Goal: Transaction & Acquisition: Purchase product/service

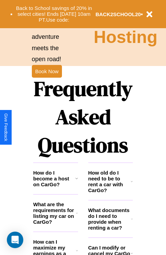
scroll to position [832, 0]
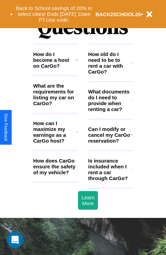
click at [56, 175] on h3 "How does CarGo ensure the safety of my vehicle?" at bounding box center [54, 167] width 43 height 18
click at [77, 62] on icon at bounding box center [77, 59] width 3 height 5
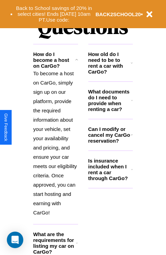
click at [111, 74] on h3 "How old do I need to be to rent a car with CarGo?" at bounding box center [110, 62] width 43 height 23
click at [77, 245] on icon at bounding box center [77, 242] width 2 height 5
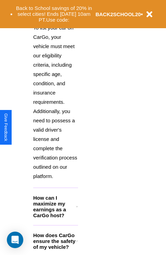
click at [77, 243] on icon at bounding box center [77, 240] width 2 height 5
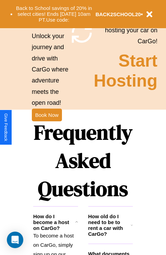
click at [111, 236] on h3 "How old do I need to be to rent a car with CarGo?" at bounding box center [110, 224] width 43 height 23
click at [132, 228] on icon at bounding box center [132, 224] width 2 height 5
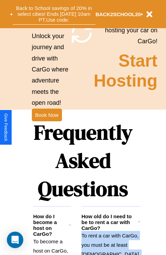
click at [54, 14] on button "Back to School savings of 20% in select cities! Ends 9/1 at 10am PT. Use code:" at bounding box center [54, 13] width 83 height 21
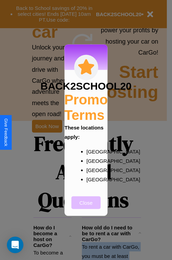
click at [86, 207] on button "Close" at bounding box center [85, 202] width 29 height 13
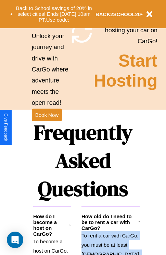
scroll to position [668, 0]
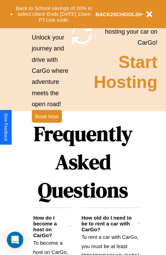
click at [47, 127] on h1 "Frequently Asked Questions" at bounding box center [83, 161] width 100 height 91
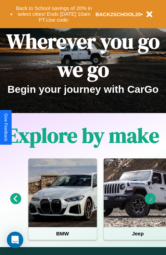
scroll to position [0, 0]
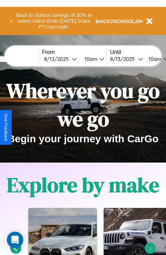
click at [23, 59] on input "text" at bounding box center [12, 58] width 51 height 5
type input "*******"
click at [69, 59] on div "8 / 12 / 2025" at bounding box center [58, 59] width 28 height 7
select select "*"
select select "****"
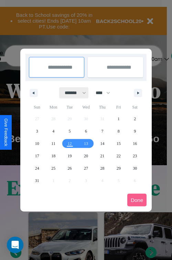
click at [72, 93] on select "******* ******** ***** ***** *** **** **** ****** ********* ******* ******** **…" at bounding box center [73, 92] width 29 height 11
select select "*"
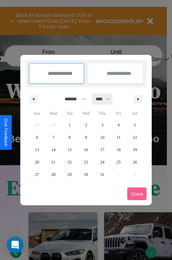
click at [106, 99] on select "**** **** **** **** **** **** **** **** **** **** **** **** **** **** **** ****…" at bounding box center [102, 98] width 21 height 11
select select "****"
click at [85, 162] on span "22" at bounding box center [86, 162] width 4 height 12
type input "**********"
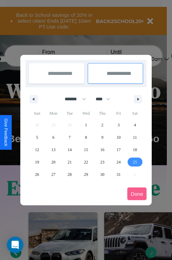
click at [135, 162] on span "25" at bounding box center [135, 162] width 4 height 12
type input "**********"
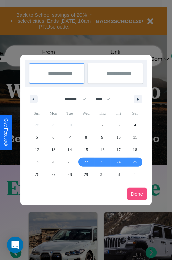
click at [137, 194] on button "Done" at bounding box center [136, 193] width 19 height 13
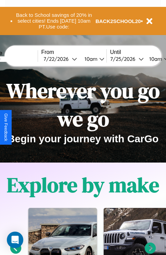
click at [99, 59] on div "10am" at bounding box center [90, 59] width 18 height 7
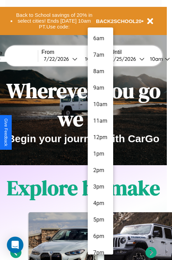
click at [100, 88] on li "9am" at bounding box center [100, 88] width 25 height 16
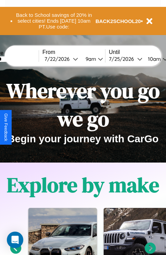
scroll to position [0, 25]
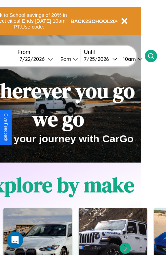
click at [155, 56] on icon at bounding box center [151, 56] width 7 height 7
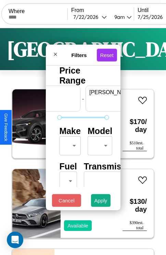
scroll to position [0, 43]
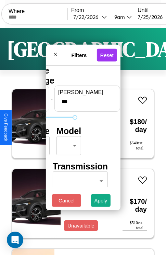
type input "***"
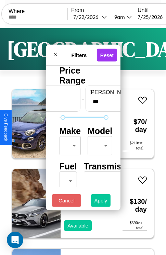
type input "**"
click at [101, 202] on button "Apply" at bounding box center [101, 200] width 20 height 13
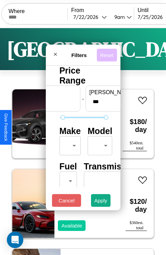
click at [108, 53] on button "Reset" at bounding box center [107, 54] width 20 height 13
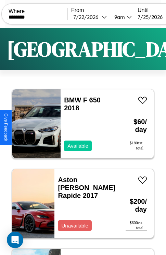
type input "********"
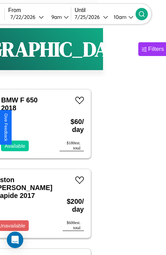
click at [146, 14] on icon at bounding box center [142, 14] width 7 height 7
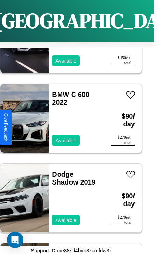
scroll to position [4884, 0]
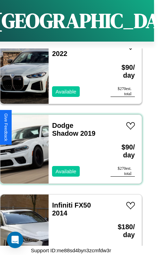
click at [69, 145] on div "Dodge Shadow 2019 Available" at bounding box center [76, 149] width 55 height 69
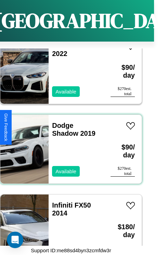
click at [69, 145] on div "Dodge Shadow 2019 Available" at bounding box center [76, 149] width 55 height 69
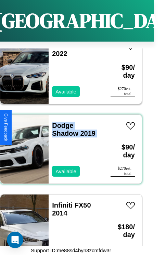
click at [69, 145] on div "Dodge Shadow 2019 Available" at bounding box center [76, 149] width 55 height 69
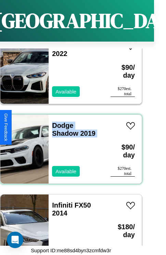
click at [69, 145] on div "Dodge Shadow 2019 Available" at bounding box center [76, 149] width 55 height 69
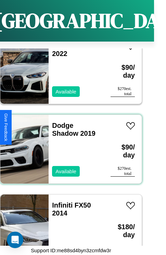
click at [69, 145] on div "Dodge Shadow 2019 Available" at bounding box center [76, 149] width 55 height 69
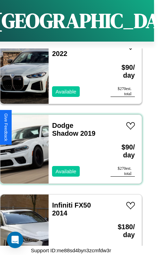
click at [69, 145] on div "Dodge Shadow 2019 Available" at bounding box center [76, 149] width 55 height 69
click at [61, 122] on link "Dodge Shadow 2019" at bounding box center [74, 129] width 44 height 15
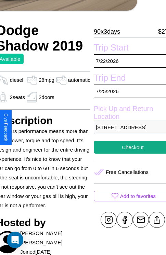
scroll to position [105, 30]
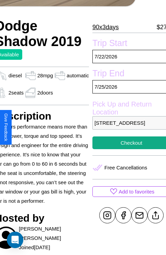
click at [127, 127] on p "[STREET_ADDRESS]" at bounding box center [132, 122] width 78 height 13
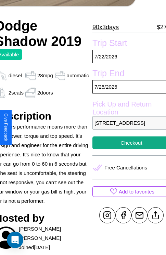
click at [127, 127] on p "[STREET_ADDRESS]" at bounding box center [132, 122] width 78 height 13
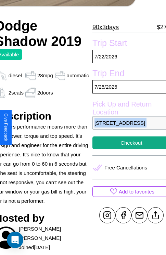
click at [127, 127] on p "[STREET_ADDRESS]" at bounding box center [132, 122] width 78 height 13
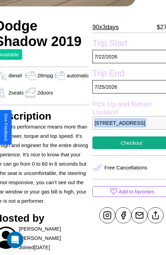
click at [127, 127] on p "[STREET_ADDRESS]" at bounding box center [132, 122] width 78 height 13
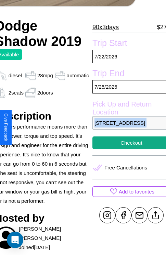
click at [127, 127] on p "[STREET_ADDRESS]" at bounding box center [132, 122] width 78 height 13
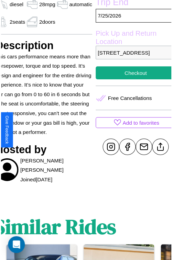
scroll to position [178, 30]
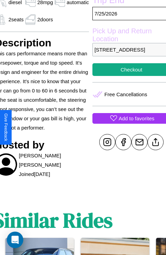
click at [127, 123] on p "Add to favorites" at bounding box center [137, 118] width 36 height 9
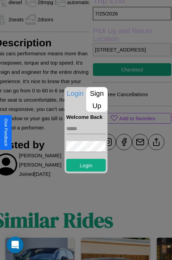
click at [96, 99] on p "Sign Up" at bounding box center [96, 99] width 21 height 25
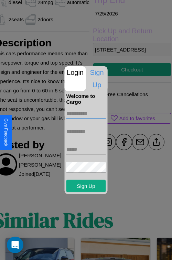
click at [86, 113] on input "text" at bounding box center [85, 113] width 39 height 11
type input "********"
click at [86, 131] on input "text" at bounding box center [85, 131] width 39 height 11
type input "*******"
click at [86, 149] on input "text" at bounding box center [85, 149] width 39 height 11
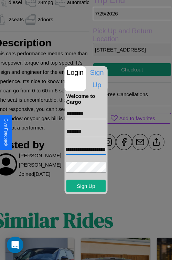
scroll to position [0, 38]
type input "**********"
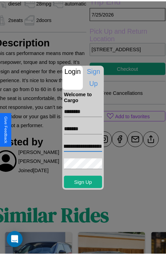
scroll to position [0, 0]
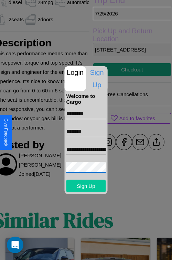
click at [86, 186] on button "Sign Up" at bounding box center [85, 186] width 39 height 13
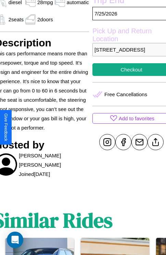
scroll to position [202, 30]
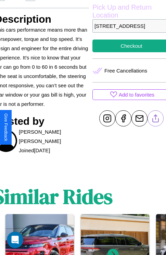
click at [156, 119] on line at bounding box center [156, 117] width 0 height 5
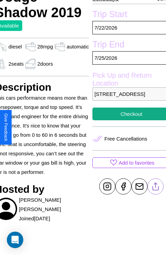
scroll to position [129, 30]
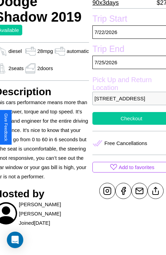
click at [127, 125] on button "Checkout" at bounding box center [132, 118] width 78 height 13
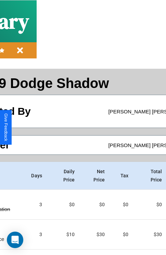
scroll to position [67, 132]
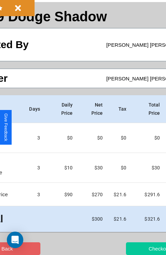
click at [133, 248] on button "Checkout" at bounding box center [159, 248] width 67 height 13
